Goal: Information Seeking & Learning: Learn about a topic

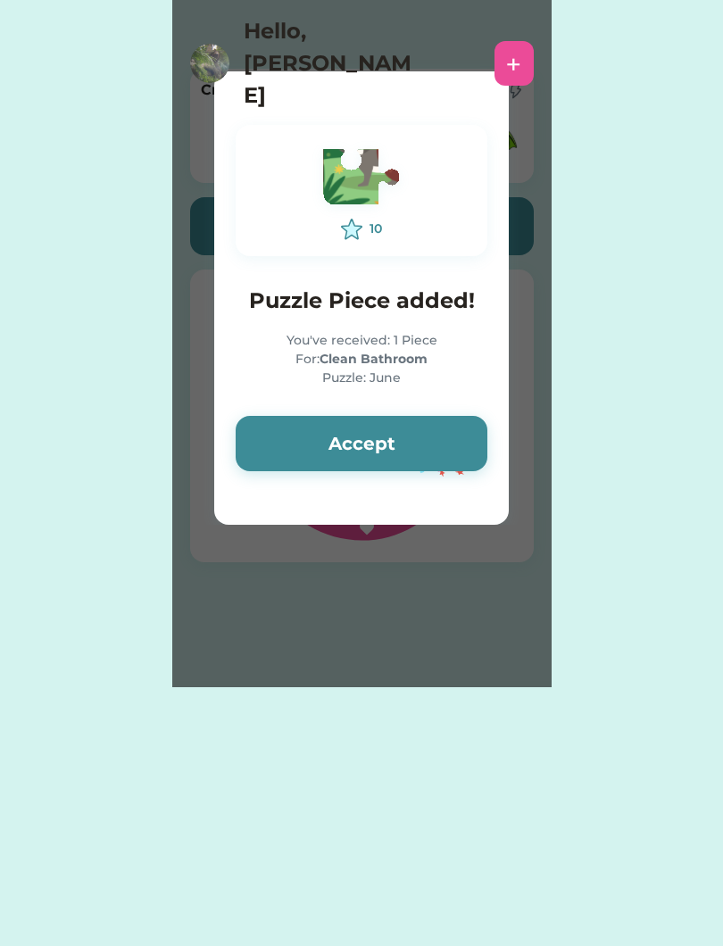
click at [424, 446] on button "Accept" at bounding box center [362, 443] width 252 height 55
click at [421, 447] on button "Accept" at bounding box center [362, 443] width 252 height 55
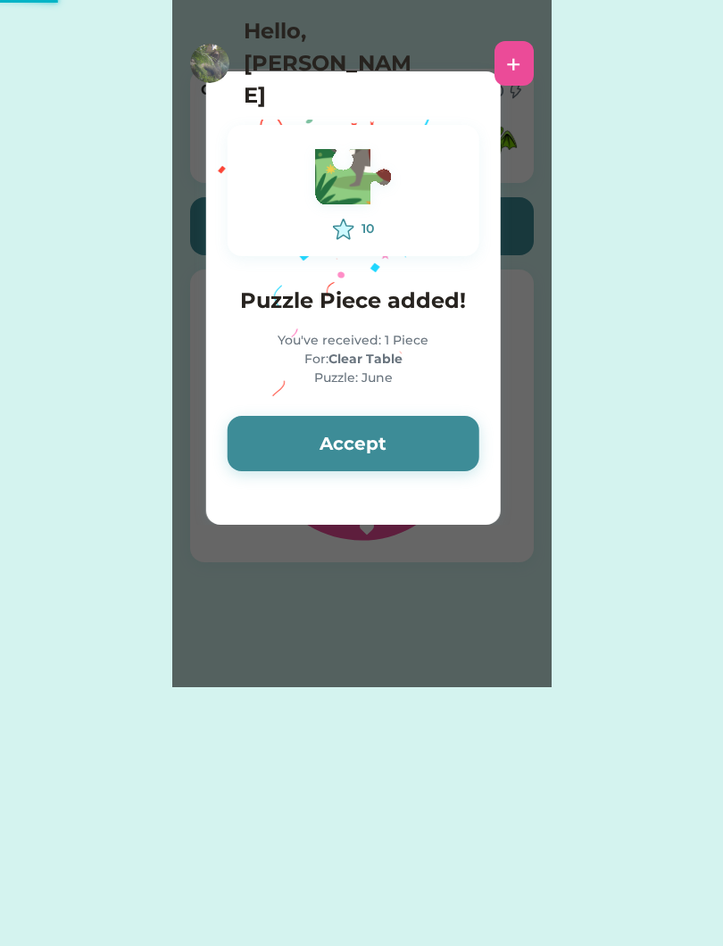
click at [430, 444] on button "Accept" at bounding box center [354, 443] width 252 height 55
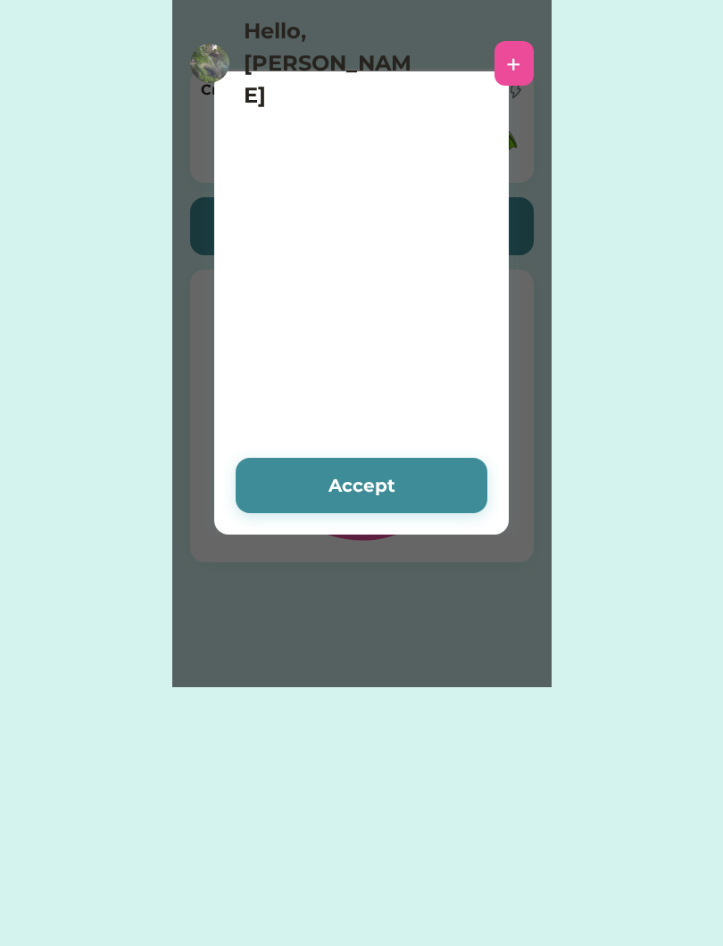
click at [436, 444] on div at bounding box center [361, 241] width 625 height 446
click at [428, 479] on button "Accept" at bounding box center [362, 485] width 252 height 55
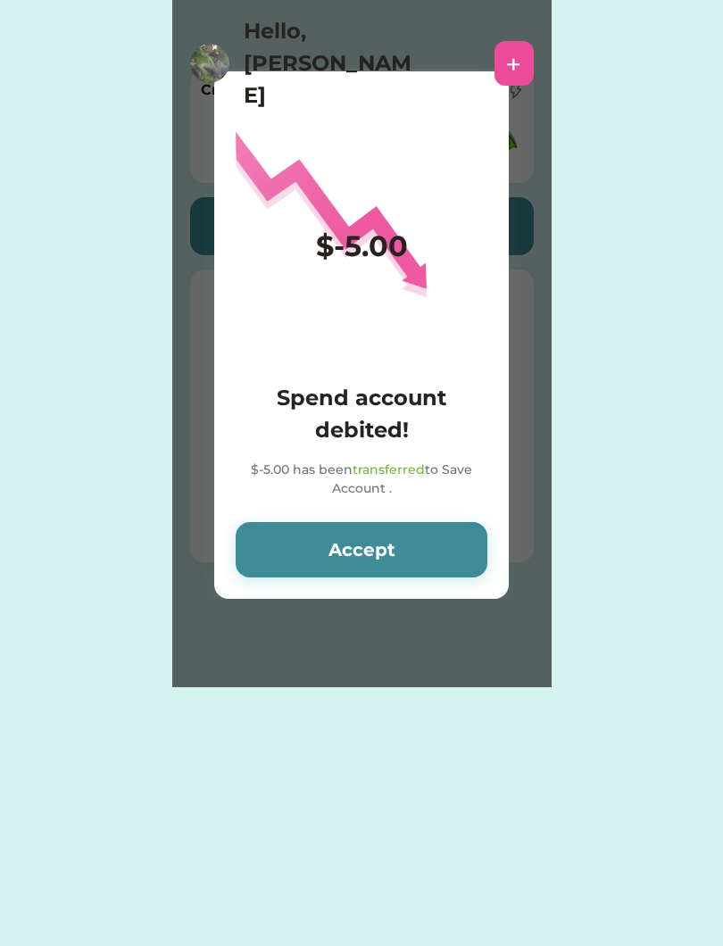
click at [443, 504] on div "$-5.00 Spend account debited! $-5.00 has been transferred to Save Account . Acc…" at bounding box center [361, 334] width 295 height 527
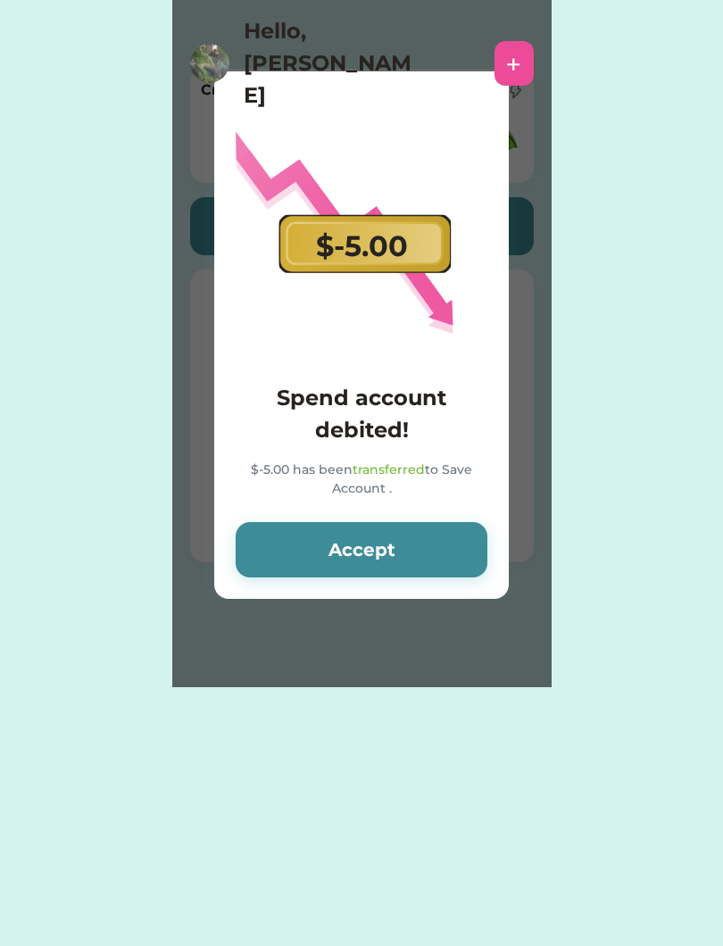
click at [428, 566] on button "Accept" at bounding box center [362, 549] width 252 height 55
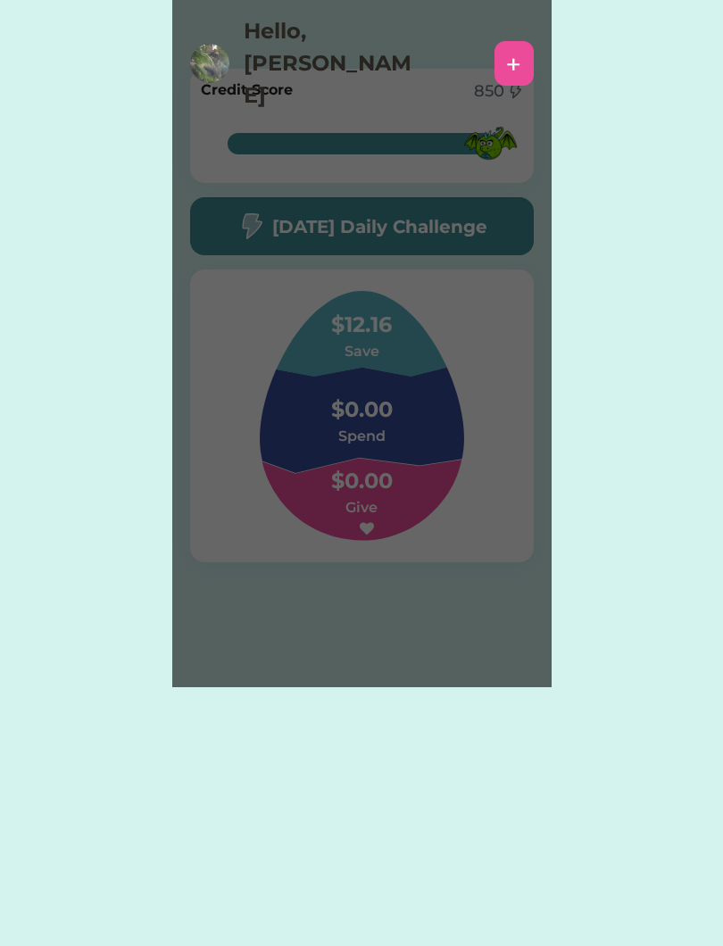
click at [419, 563] on div "Please wait $-5.00 Spend account debited! $-5.00 has been transferred to Save A…" at bounding box center [361, 343] width 379 height 687
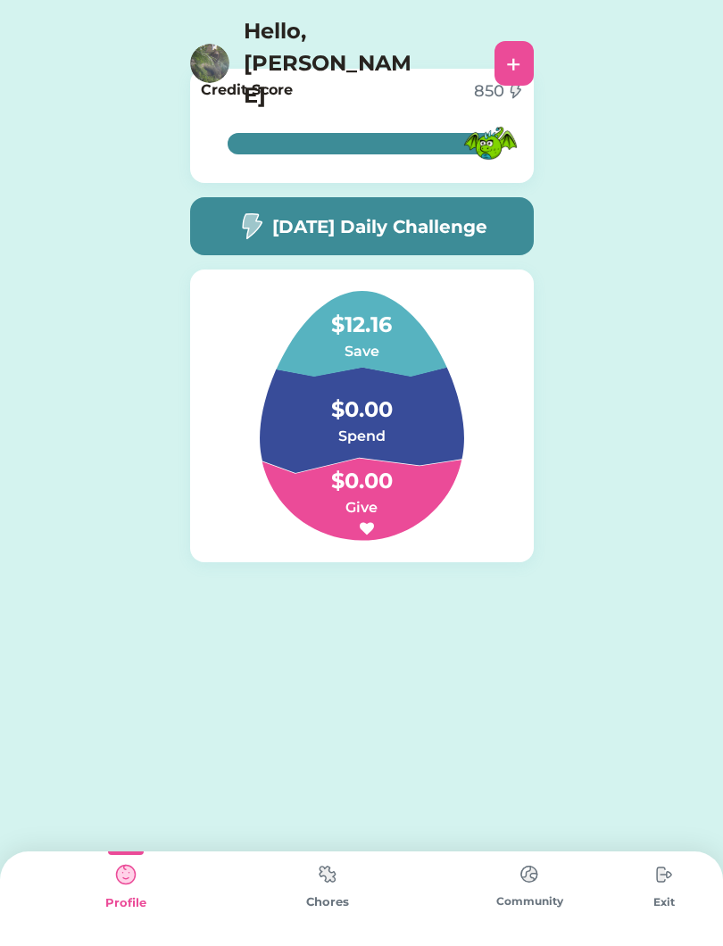
click at [466, 677] on div "100% 100% Credit Score 850 100% 100% [DATE] Daily Challenge $12.16 Save $0.00 S…" at bounding box center [361, 370] width 379 height 633
click at [428, 649] on div "100% 100% Credit Score 850 100% 100% [DATE] Daily Challenge $12.16 Save $0.00 S…" at bounding box center [361, 370] width 379 height 633
click at [469, 540] on img at bounding box center [362, 416] width 290 height 250
click at [503, 234] on div "[DATE] Daily Challenge" at bounding box center [362, 226] width 344 height 58
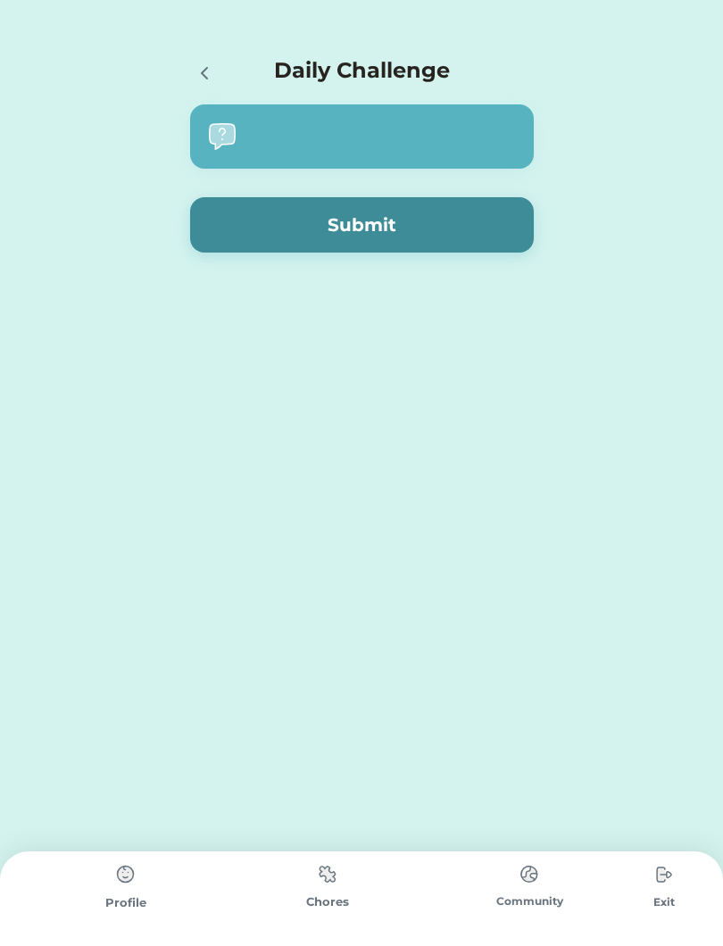
click at [494, 230] on button "Submit" at bounding box center [362, 224] width 344 height 55
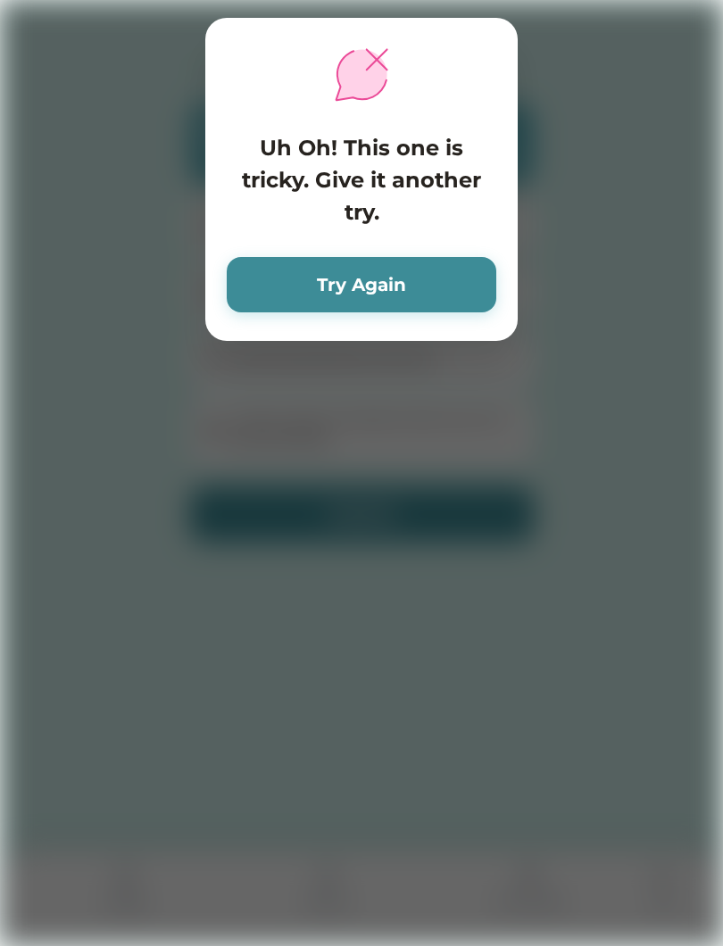
click at [481, 311] on button "Try Again" at bounding box center [362, 284] width 270 height 55
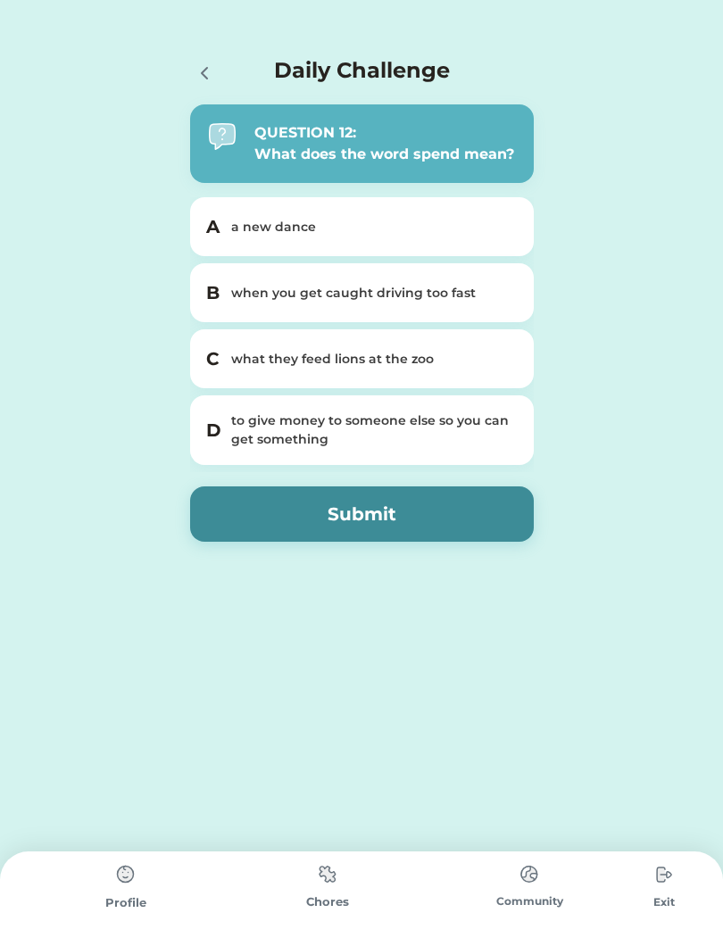
click at [409, 353] on div "what they feed lions at the zoo" at bounding box center [372, 359] width 283 height 19
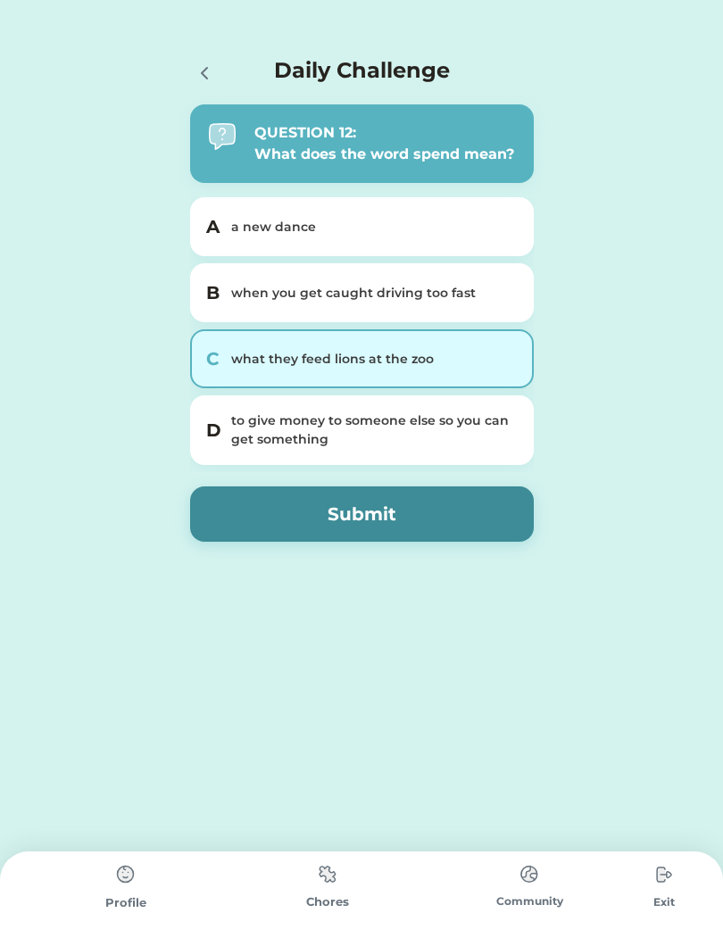
click at [429, 458] on div "D to give money to someone else so you can get something" at bounding box center [362, 430] width 344 height 70
